Goal: Navigation & Orientation: Understand site structure

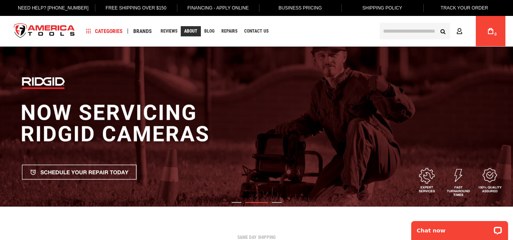
click at [197, 28] on link "About" at bounding box center [191, 31] width 20 height 10
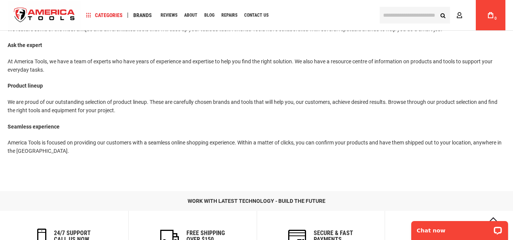
scroll to position [244, 0]
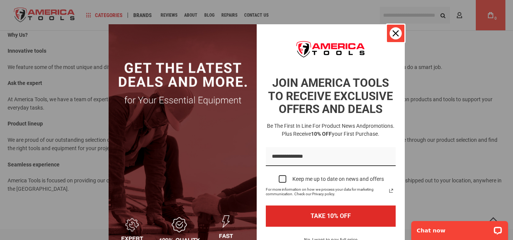
click at [392, 32] on icon "close icon" at bounding box center [395, 33] width 6 height 6
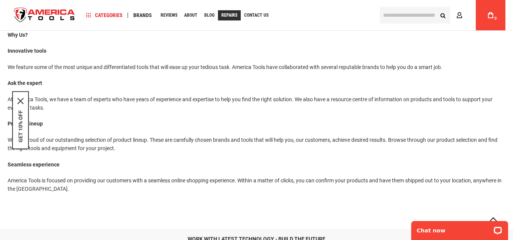
click at [230, 13] on span "Repairs" at bounding box center [229, 15] width 16 height 5
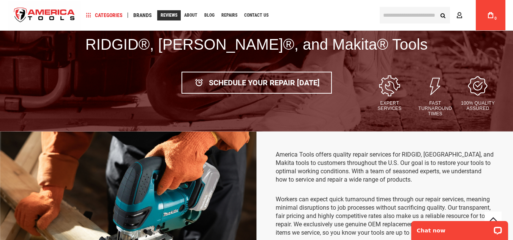
scroll to position [114, 0]
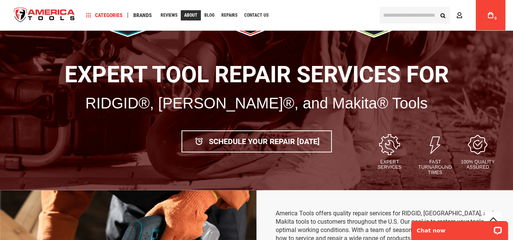
click at [190, 17] on span "About" at bounding box center [190, 15] width 13 height 5
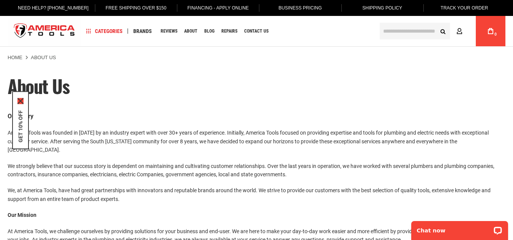
click at [19, 100] on icon "close icon" at bounding box center [20, 101] width 6 height 6
